Goal: Task Accomplishment & Management: Complete application form

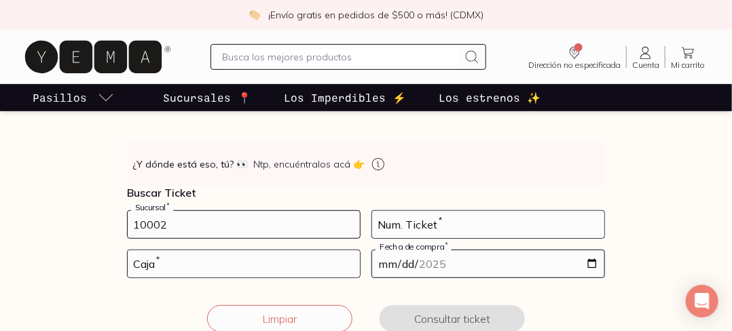
type input "10002"
click at [386, 226] on input "number" at bounding box center [488, 224] width 232 height 27
type input "22"
click at [242, 259] on input "number" at bounding box center [244, 263] width 232 height 27
type input "02"
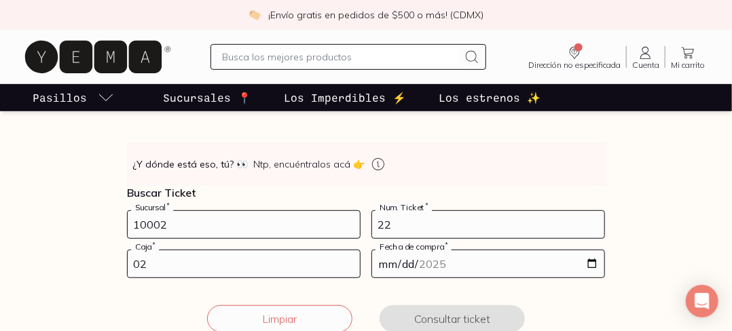
click at [430, 260] on input "date" at bounding box center [488, 263] width 232 height 27
type input "[DATE]"
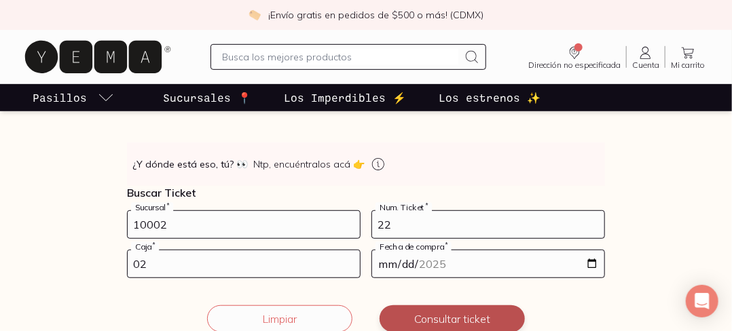
click at [483, 313] on button "Consultar ticket" at bounding box center [451, 318] width 145 height 27
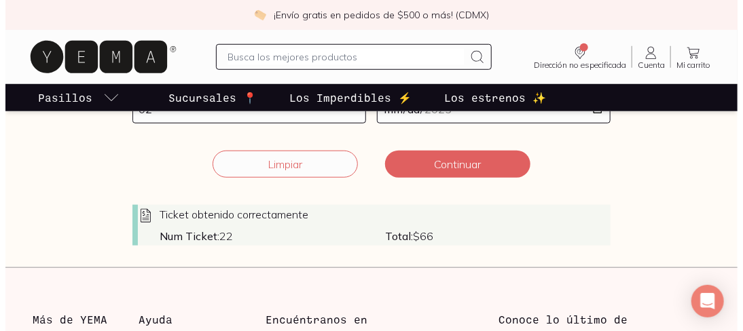
scroll to position [345, 0]
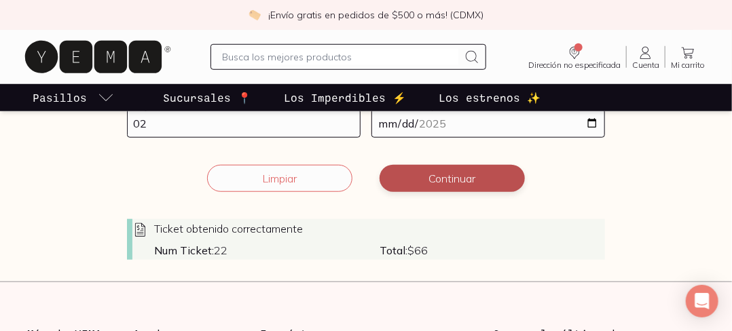
click at [445, 183] on button "Continuar" at bounding box center [451, 178] width 145 height 27
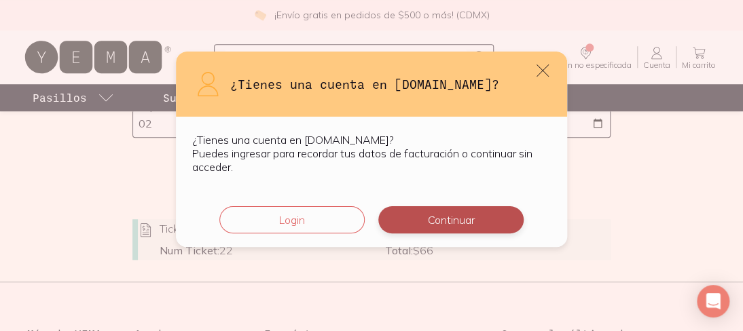
click at [432, 220] on button "Continuar" at bounding box center [450, 219] width 145 height 27
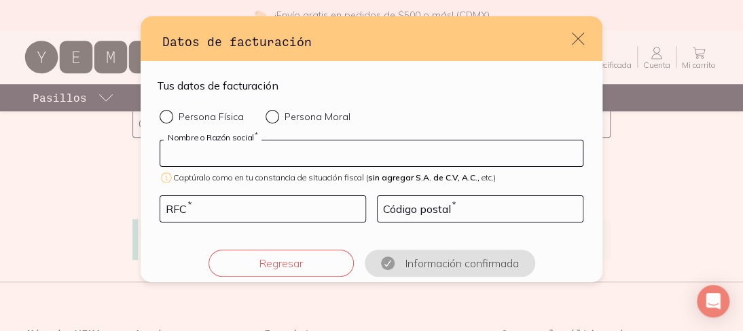
click at [261, 158] on input "default" at bounding box center [371, 154] width 422 height 26
type input "[PERSON_NAME]"
type input "GACG930326HK1"
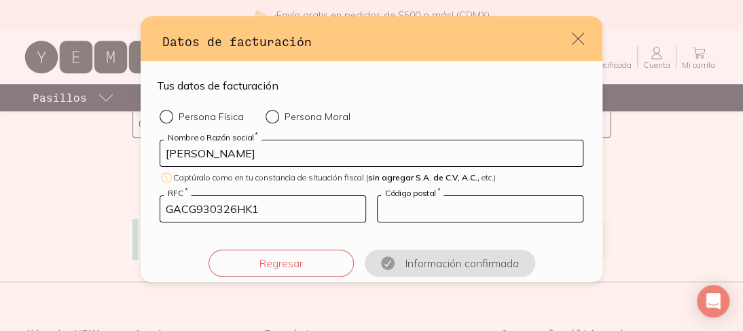
type input "13278"
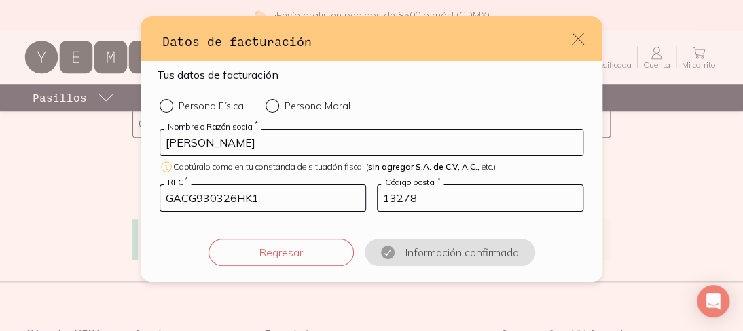
scroll to position [0, 0]
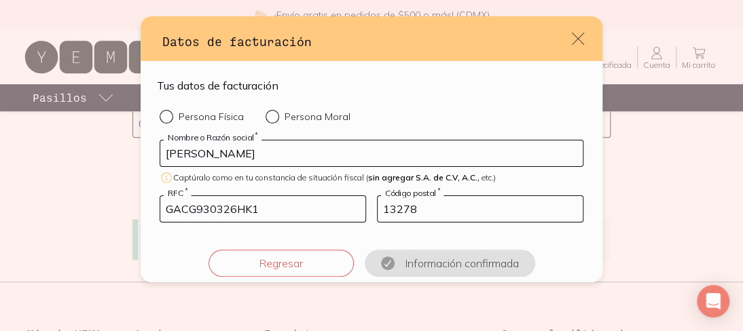
click at [224, 114] on p "Persona Física" at bounding box center [211, 117] width 65 height 12
click at [170, 114] on input "Persona Física" at bounding box center [165, 115] width 11 height 11
radio input "true"
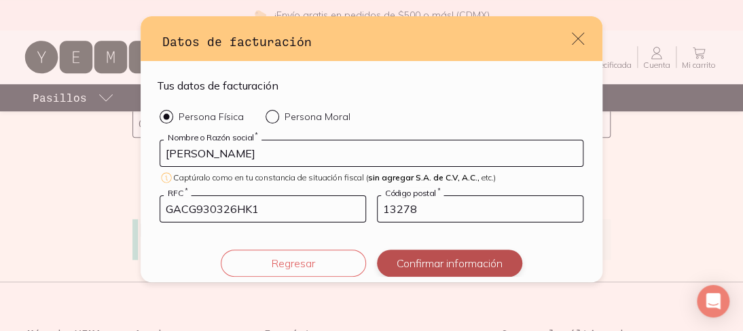
click at [470, 270] on button "Confirmar información" at bounding box center [449, 263] width 145 height 27
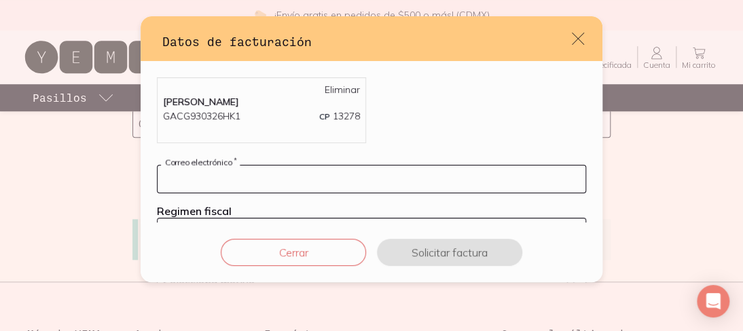
click at [342, 172] on input "default" at bounding box center [371, 179] width 428 height 27
type input "[PERSON_NAME][EMAIL_ADDRESS][DOMAIN_NAME]"
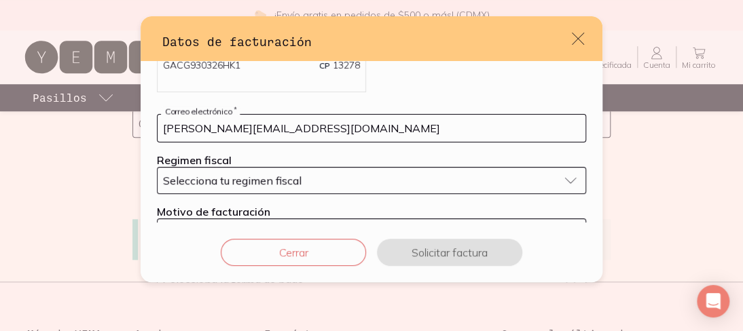
scroll to position [68, 0]
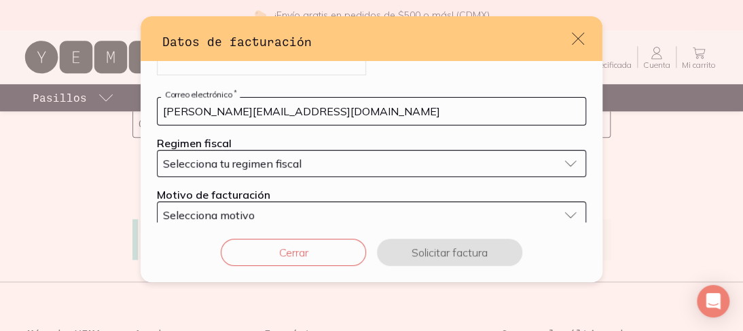
click at [325, 165] on div "Selecciona tu regimen fiscal" at bounding box center [360, 164] width 395 height 14
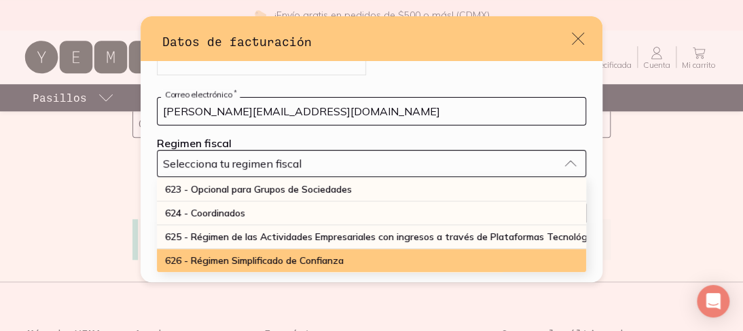
scroll to position [364, 0]
click at [303, 255] on span "626 - Régimen Simplificado de Confianza" at bounding box center [254, 261] width 179 height 12
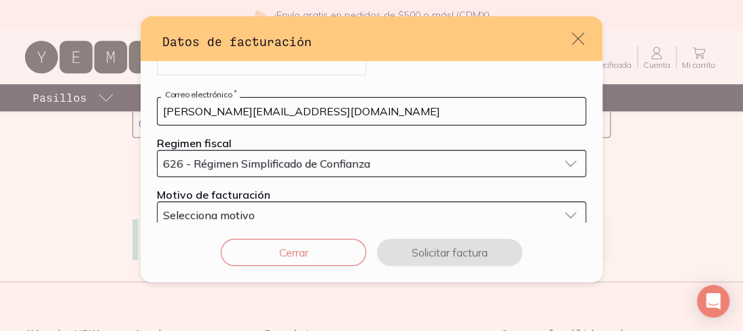
click at [282, 208] on div "Selecciona motivo" at bounding box center [360, 215] width 395 height 14
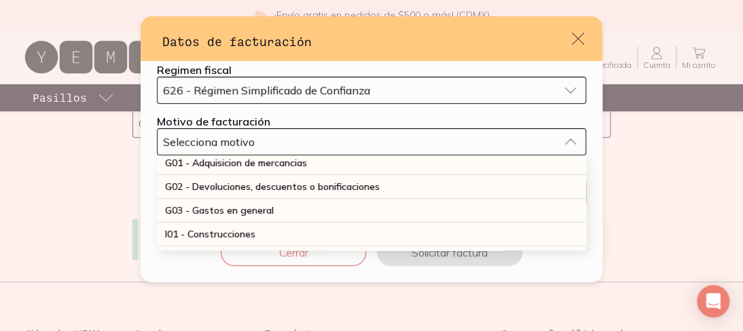
scroll to position [0, 0]
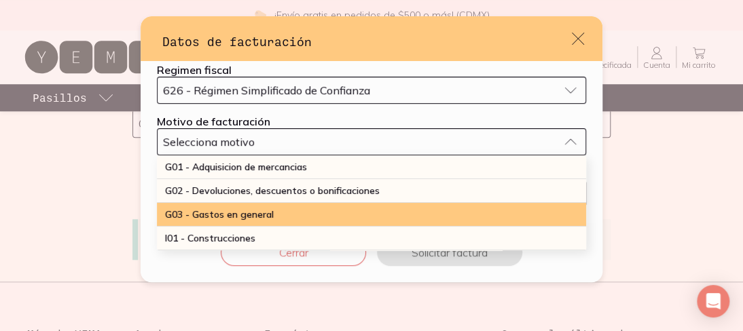
click at [274, 216] on div "G03 - Gastos en general" at bounding box center [371, 215] width 429 height 24
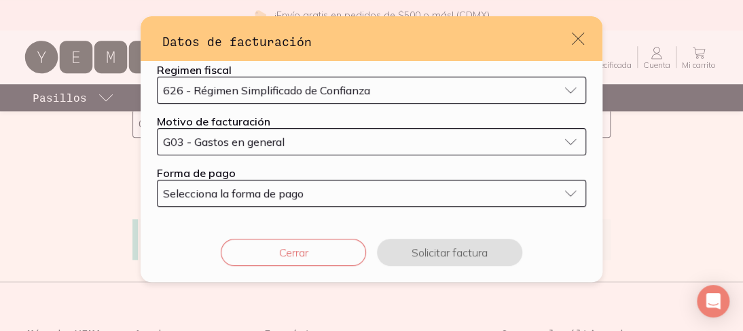
click at [278, 195] on span "Selecciona la forma de pago" at bounding box center [233, 194] width 141 height 14
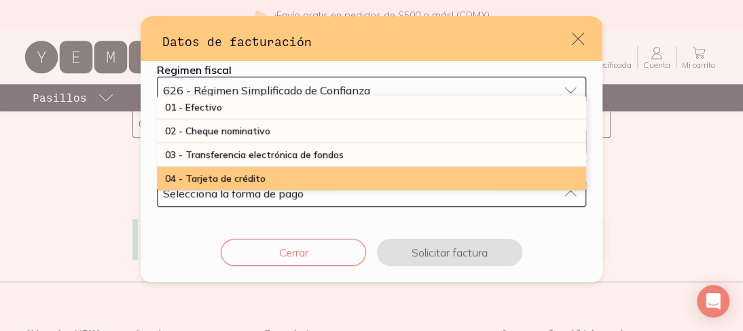
click at [277, 167] on div "04 - Tarjeta de crédito" at bounding box center [371, 179] width 429 height 24
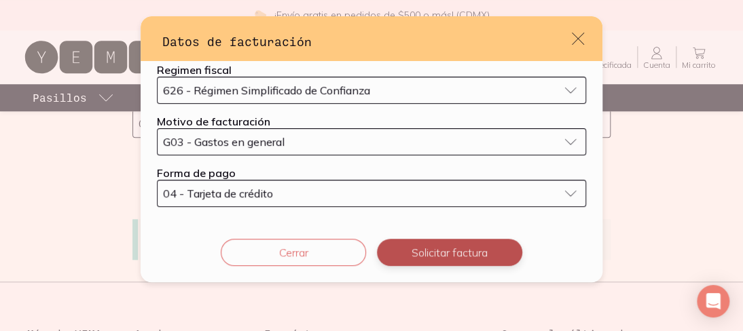
click at [411, 248] on button "Solicitar factura" at bounding box center [449, 252] width 145 height 27
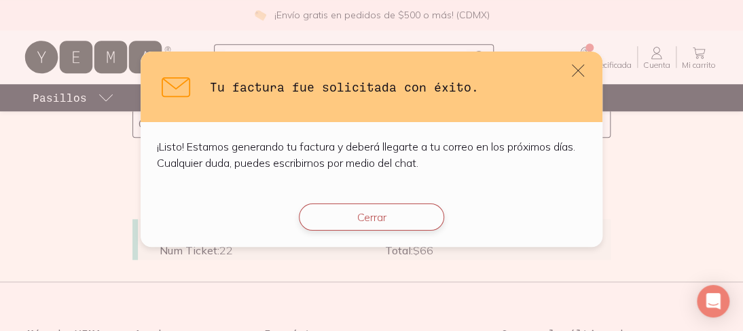
click at [362, 208] on button "Cerrar" at bounding box center [371, 217] width 145 height 27
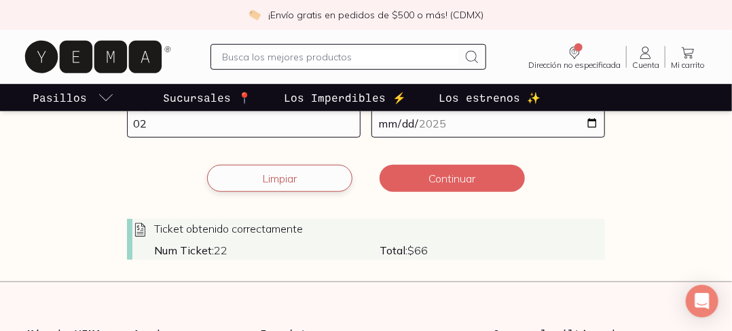
click at [304, 181] on button "Limpiar" at bounding box center [279, 178] width 145 height 27
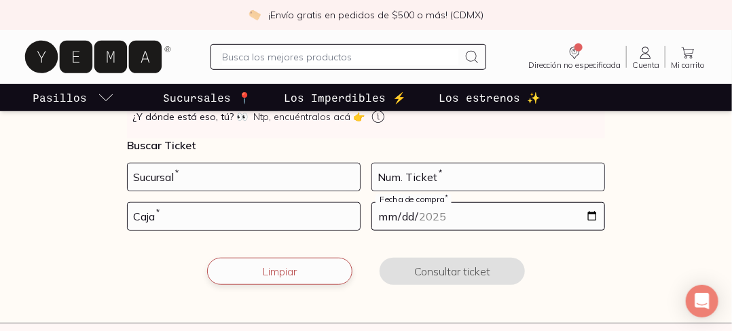
scroll to position [263, 0]
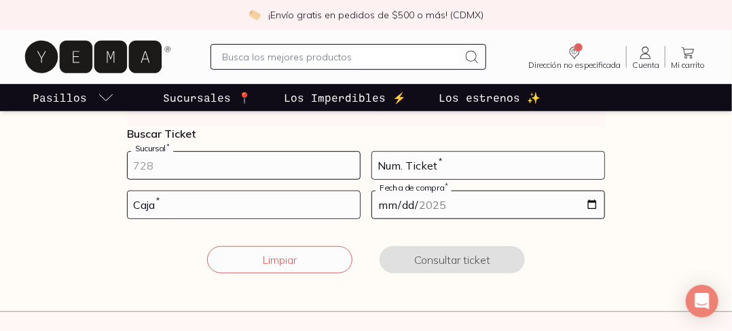
click at [288, 170] on input "number" at bounding box center [244, 165] width 232 height 27
type input "10002"
click at [386, 166] on input "number" at bounding box center [488, 165] width 232 height 27
type input "80"
click at [211, 214] on input "number" at bounding box center [244, 204] width 232 height 27
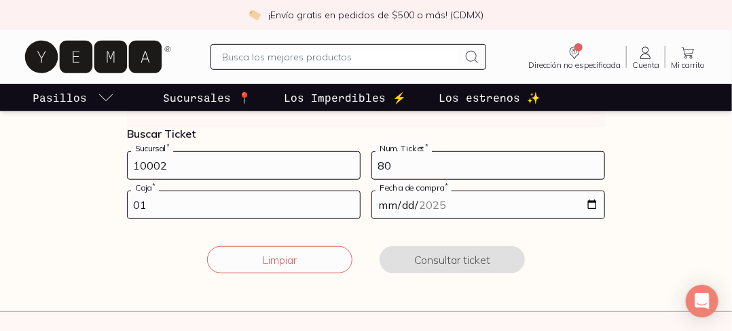
type input "01"
click at [381, 206] on input "date" at bounding box center [488, 204] width 232 height 27
type input "[DATE]"
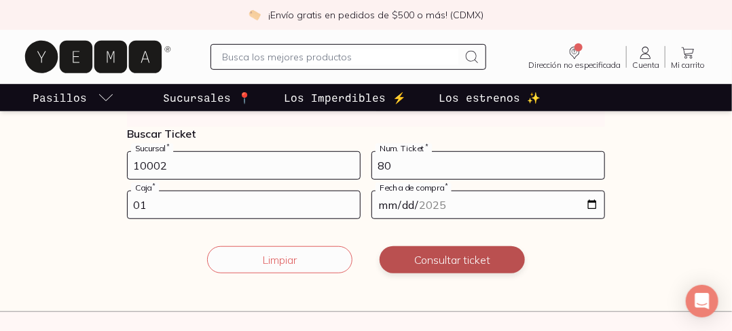
click at [465, 267] on button "Consultar ticket" at bounding box center [451, 259] width 145 height 27
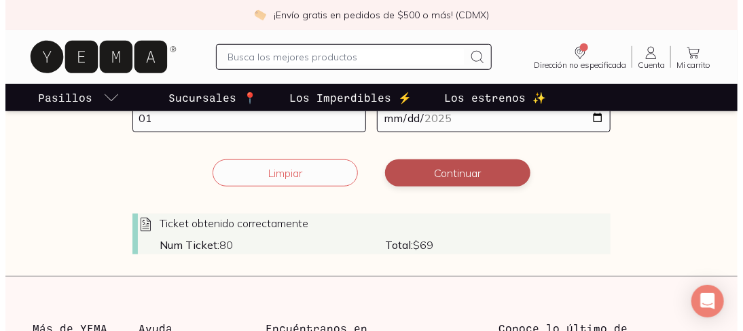
scroll to position [354, 0]
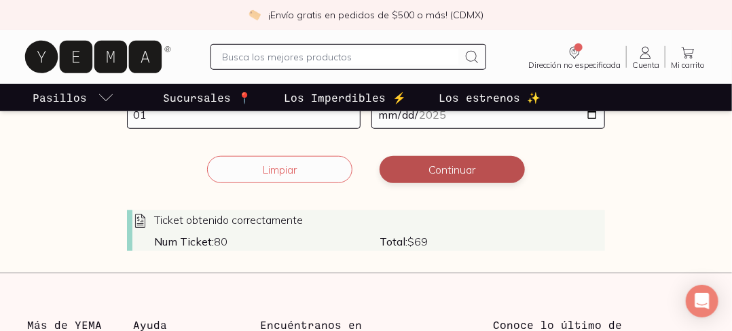
click at [458, 173] on button "Continuar" at bounding box center [451, 169] width 145 height 27
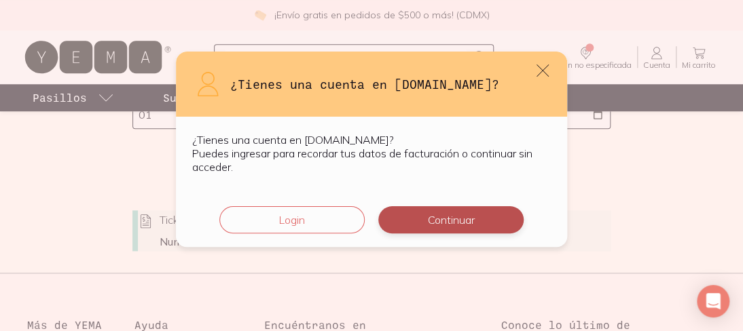
click at [445, 229] on button "Continuar" at bounding box center [450, 219] width 145 height 27
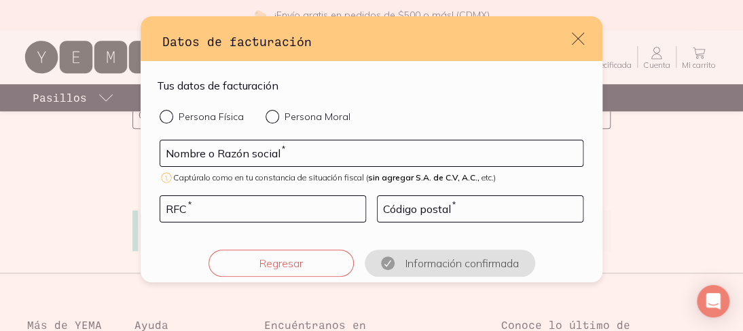
click at [222, 113] on p "Persona Física" at bounding box center [211, 117] width 65 height 12
click at [170, 113] on input "Persona Física" at bounding box center [165, 115] width 11 height 11
radio input "true"
click at [310, 160] on input "default" at bounding box center [371, 154] width 422 height 26
type input "[PERSON_NAME]"
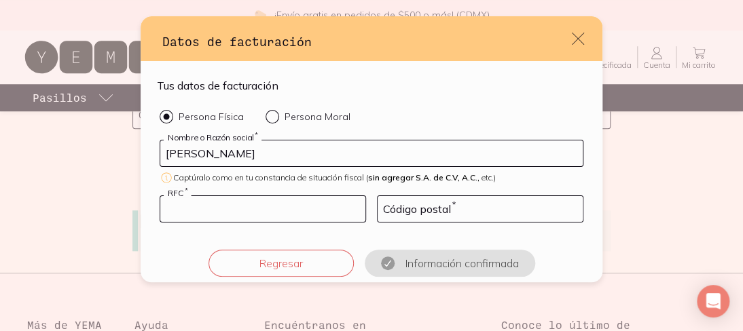
type input "GACG930326HK1"
type input "13278"
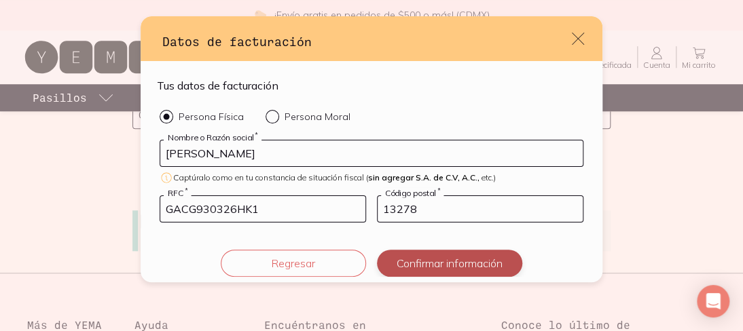
click at [415, 261] on button "Confirmar información" at bounding box center [449, 263] width 145 height 27
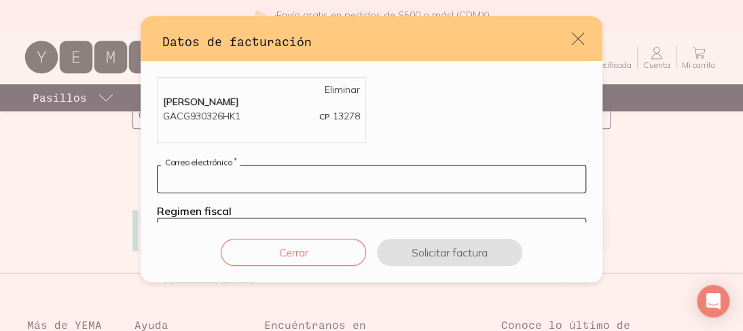
click at [312, 190] on input "default" at bounding box center [371, 179] width 428 height 27
type input "[PERSON_NAME][EMAIL_ADDRESS][DOMAIN_NAME]"
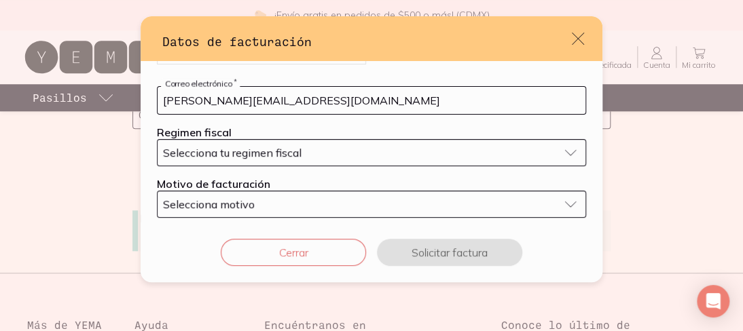
scroll to position [95, 0]
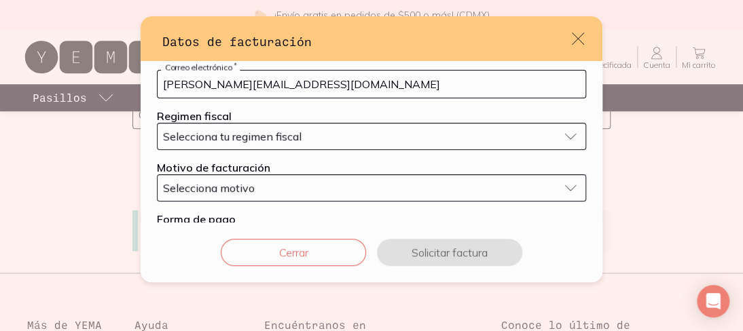
click at [288, 133] on span "Selecciona tu regimen fiscal" at bounding box center [232, 137] width 138 height 14
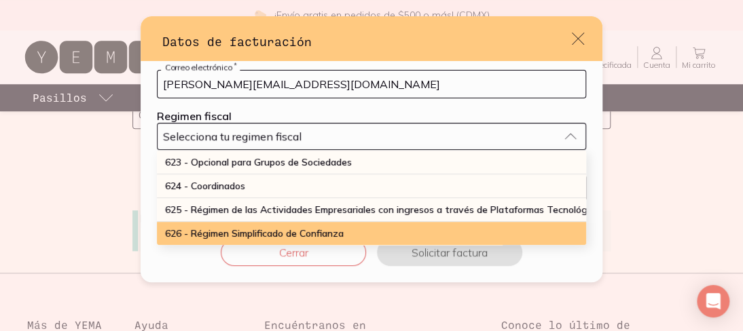
scroll to position [364, 0]
click at [288, 227] on span "626 - Régimen Simplificado de Confianza" at bounding box center [254, 233] width 179 height 12
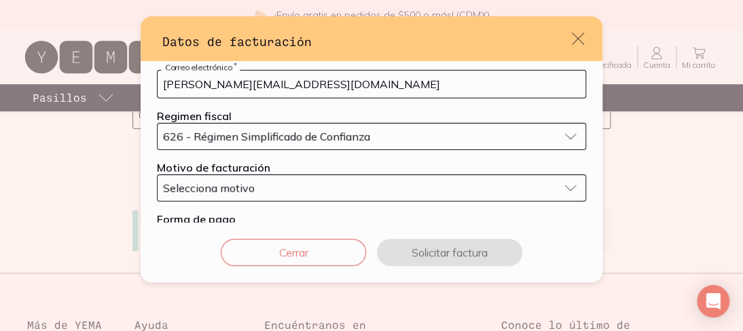
click at [248, 182] on span "Selecciona motivo" at bounding box center [209, 188] width 92 height 14
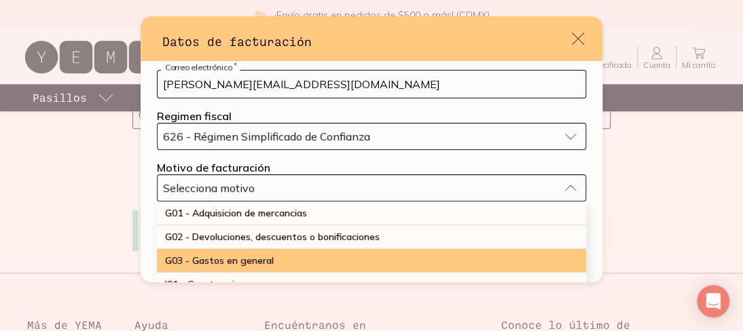
click at [297, 259] on div "G03 - Gastos en general" at bounding box center [371, 261] width 429 height 24
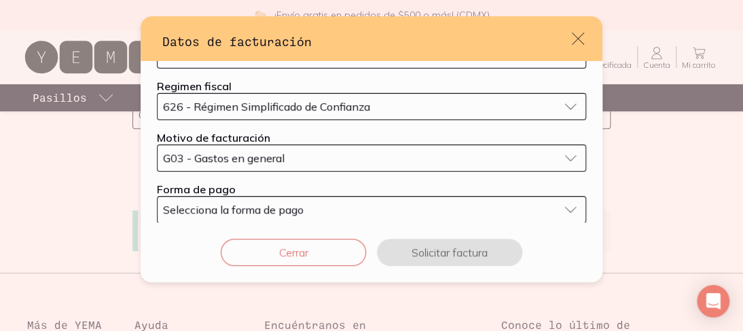
scroll to position [141, 0]
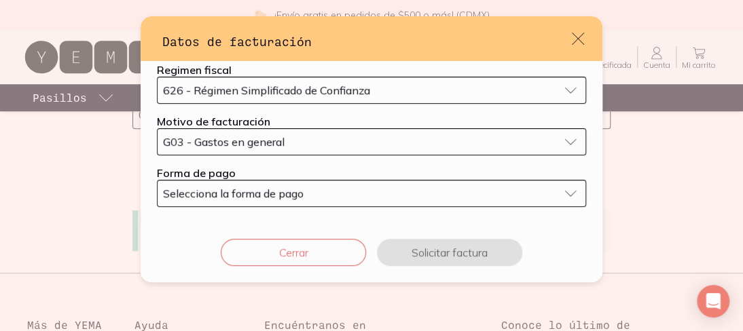
click at [320, 197] on div "Selecciona la forma de pago" at bounding box center [360, 194] width 395 height 14
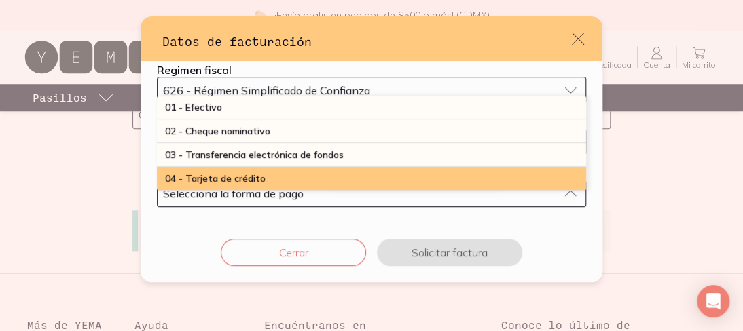
click at [282, 172] on div "04 - Tarjeta de crédito" at bounding box center [371, 179] width 429 height 24
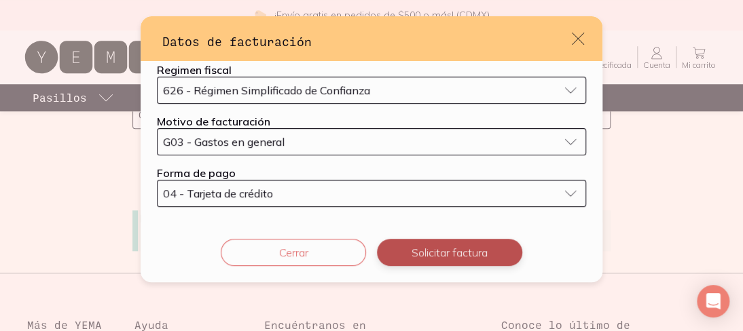
click at [439, 246] on button "Solicitar factura" at bounding box center [449, 252] width 145 height 27
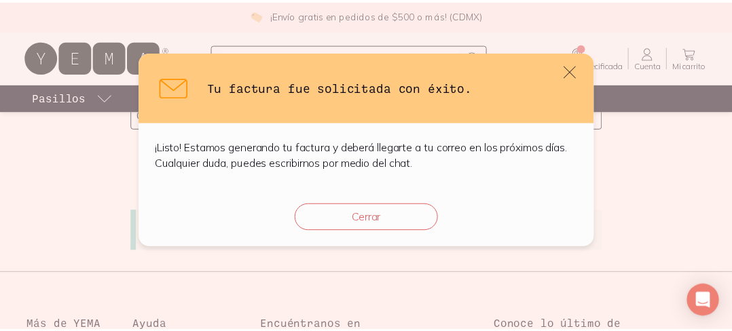
scroll to position [0, 0]
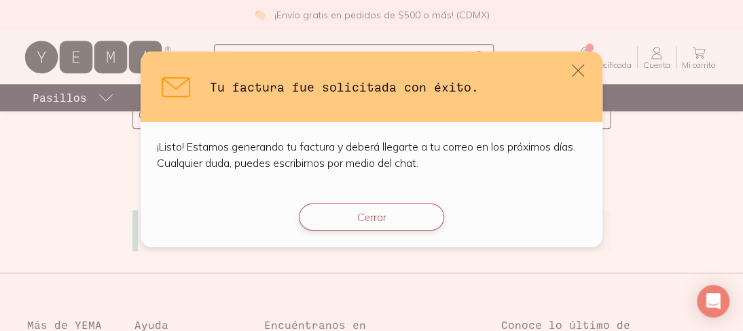
click at [383, 216] on button "Cerrar" at bounding box center [371, 217] width 145 height 27
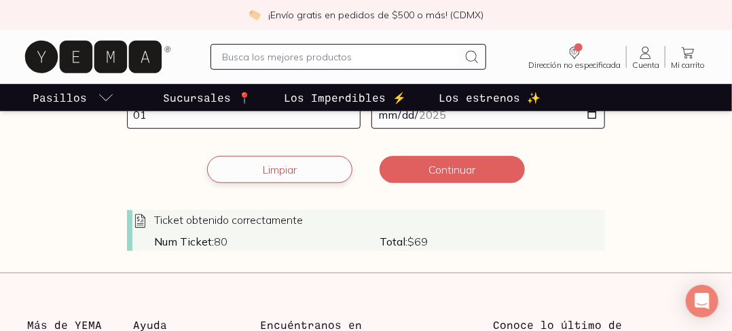
click at [297, 163] on button "Limpiar" at bounding box center [279, 169] width 145 height 27
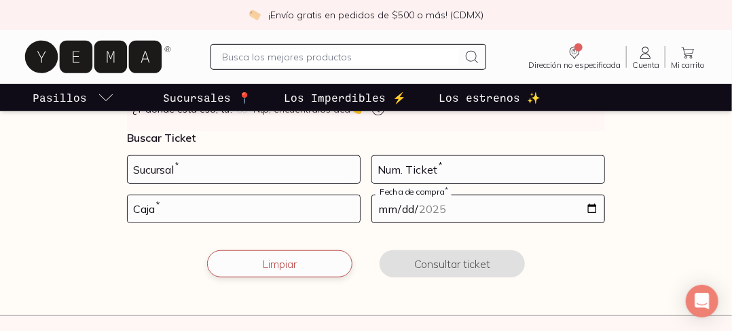
scroll to position [259, 0]
click at [269, 165] on input "number" at bounding box center [244, 170] width 232 height 27
type input "10002"
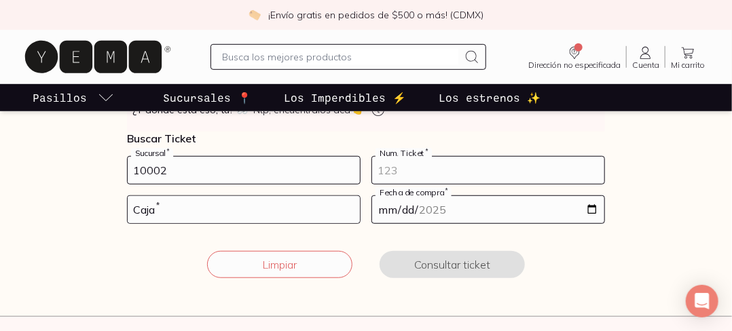
click at [390, 166] on input "number" at bounding box center [488, 170] width 232 height 27
type input "48"
click at [295, 197] on input "number" at bounding box center [244, 209] width 232 height 27
type input "01"
click at [382, 211] on input "date" at bounding box center [488, 209] width 232 height 27
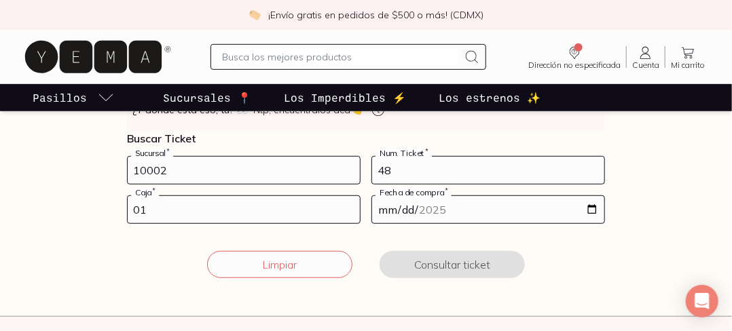
type input "[DATE]"
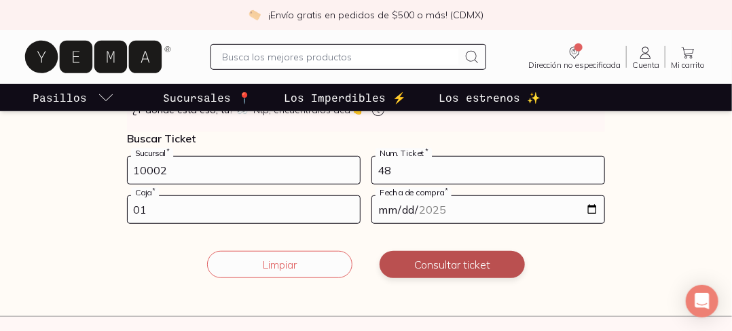
click at [421, 262] on button "Consultar ticket" at bounding box center [451, 264] width 145 height 27
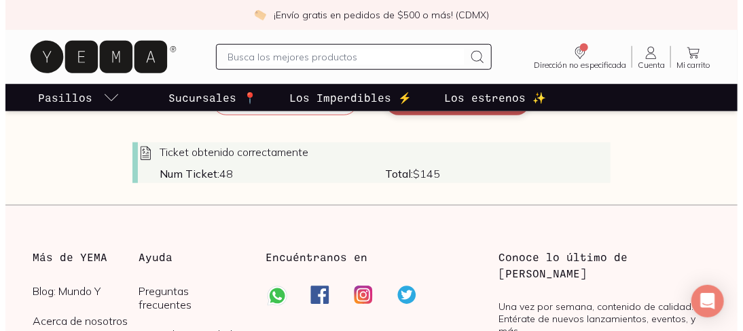
scroll to position [372, 0]
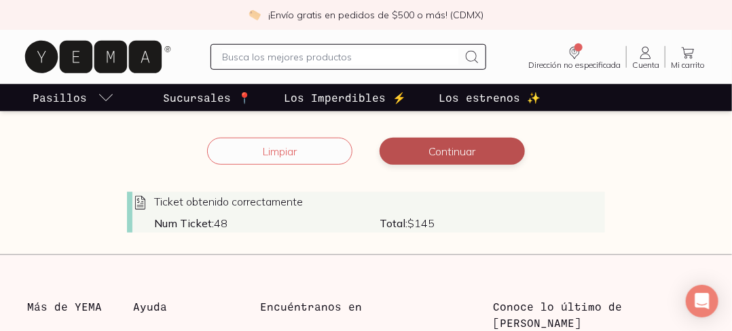
click at [420, 149] on button "Continuar" at bounding box center [451, 151] width 145 height 27
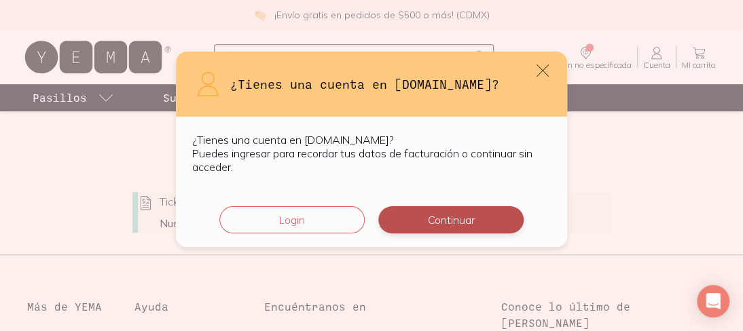
click at [429, 225] on button "Continuar" at bounding box center [450, 219] width 145 height 27
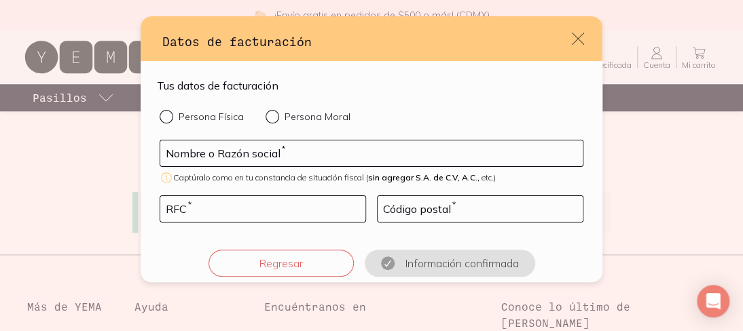
click at [231, 117] on p "Persona Física" at bounding box center [211, 117] width 65 height 12
click at [170, 117] on input "Persona Física" at bounding box center [165, 115] width 11 height 11
radio input "true"
click at [231, 144] on div "Nombre o Razón social *" at bounding box center [372, 153] width 424 height 27
type input "[PERSON_NAME]"
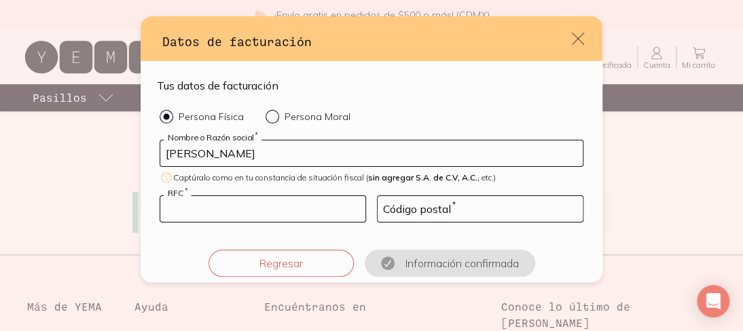
type input "GACG930326HK1"
type input "13278"
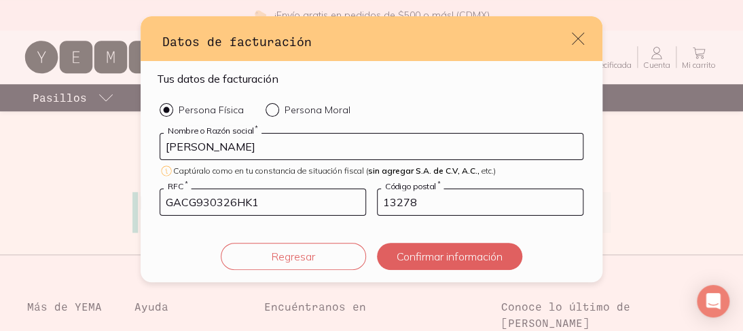
scroll to position [11, 0]
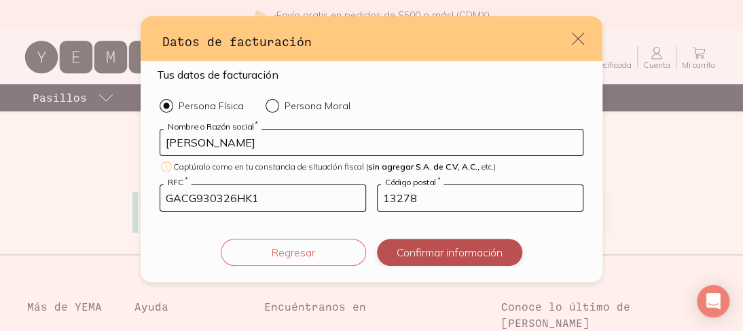
click at [422, 257] on button "Confirmar información" at bounding box center [449, 252] width 145 height 27
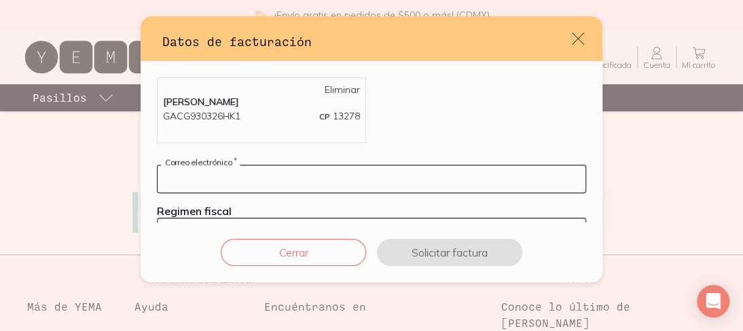
click at [298, 176] on input "default" at bounding box center [371, 179] width 428 height 27
type input "[PERSON_NAME][EMAIL_ADDRESS][DOMAIN_NAME]"
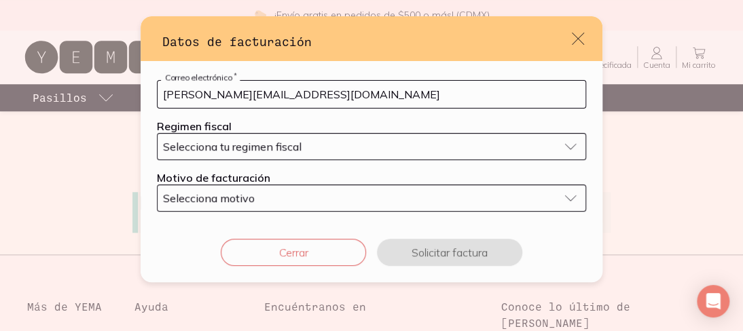
scroll to position [117, 0]
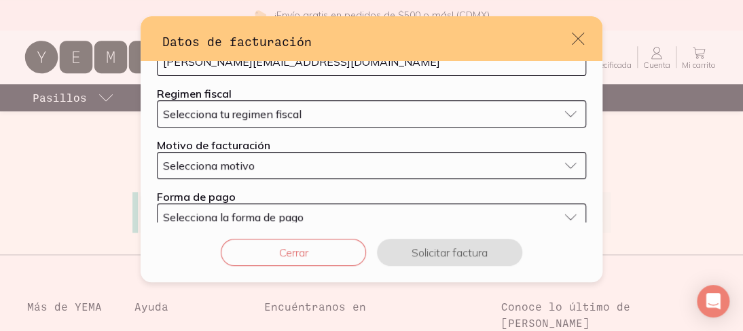
click at [267, 123] on button "Selecciona tu regimen fiscal" at bounding box center [371, 113] width 429 height 27
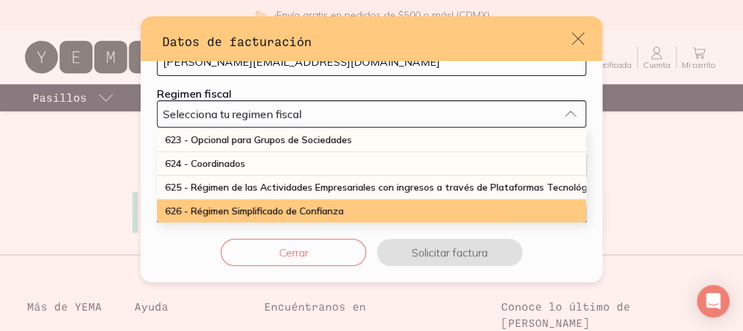
scroll to position [364, 0]
click at [272, 205] on span "626 - Régimen Simplificado de Confianza" at bounding box center [254, 211] width 179 height 12
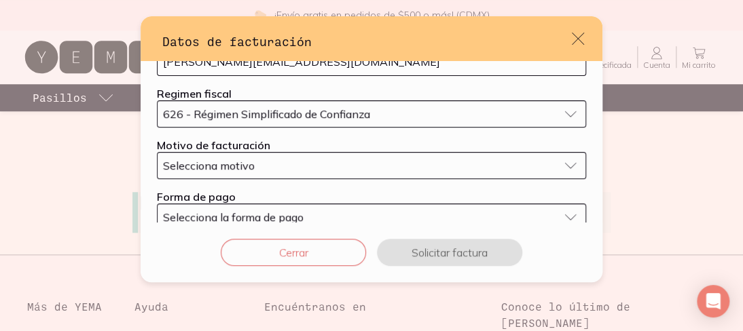
scroll to position [141, 0]
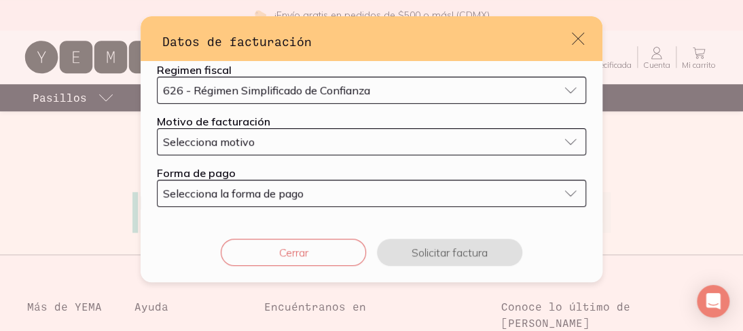
click at [244, 132] on button "Selecciona motivo" at bounding box center [371, 141] width 429 height 27
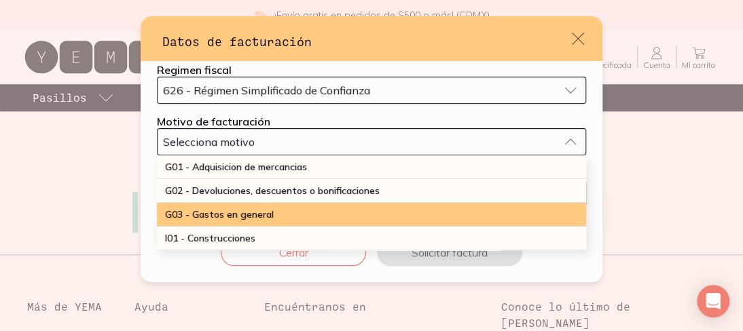
click at [253, 216] on span "G03 - Gastos en general" at bounding box center [219, 214] width 109 height 12
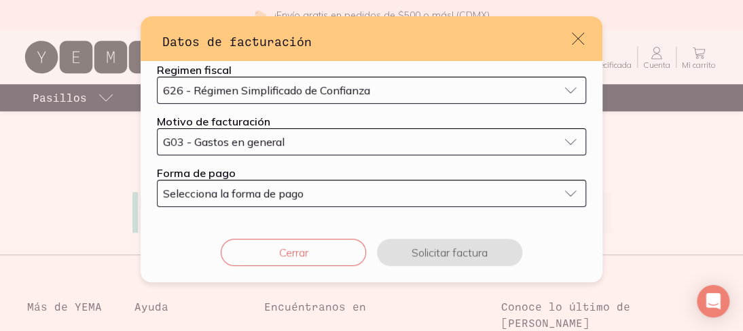
click at [253, 200] on button "Selecciona la forma de pago" at bounding box center [371, 193] width 429 height 27
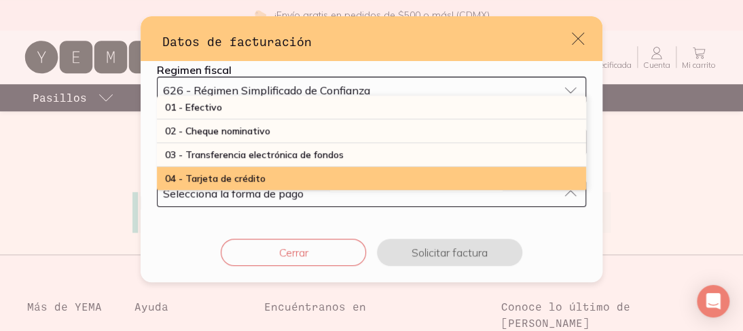
click at [253, 180] on span "04 - Tarjeta de crédito" at bounding box center [215, 178] width 100 height 12
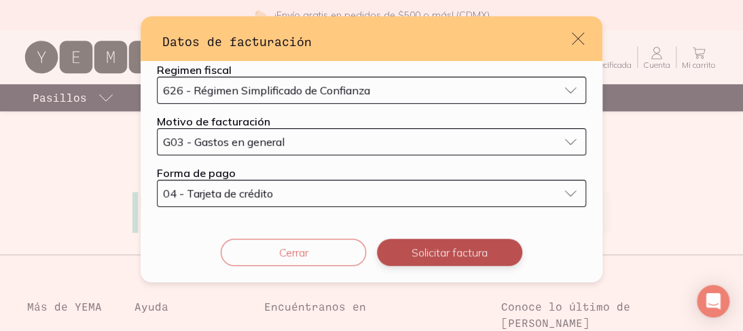
click at [439, 257] on button "Solicitar factura" at bounding box center [449, 252] width 145 height 27
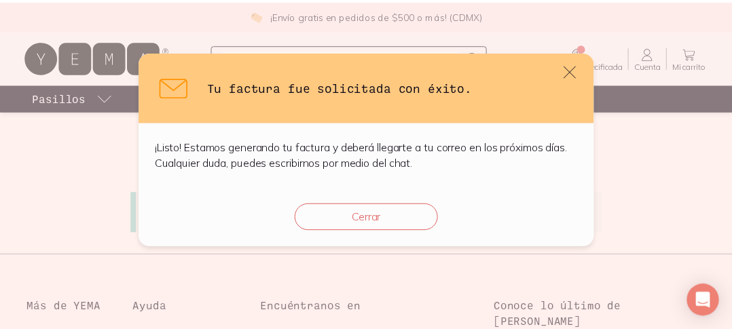
scroll to position [0, 0]
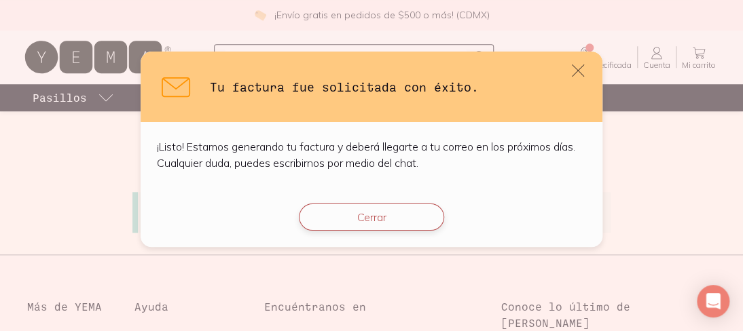
click at [392, 221] on button "Cerrar" at bounding box center [371, 217] width 145 height 27
